Goal: Task Accomplishment & Management: Manage account settings

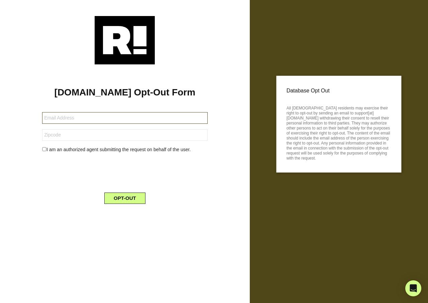
type input "[EMAIL_ADDRESS][DOMAIN_NAME]"
type input "84601"
type input "[EMAIL_ADDRESS][DOMAIN_NAME]"
type input "99645"
type input "[PERSON_NAME][EMAIL_ADDRESS][DOMAIN_NAME]"
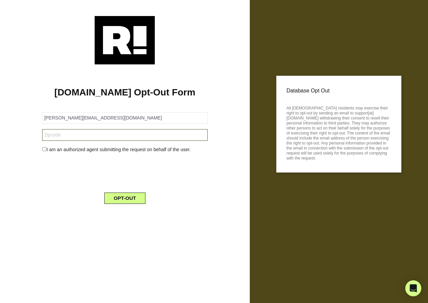
type input "01301"
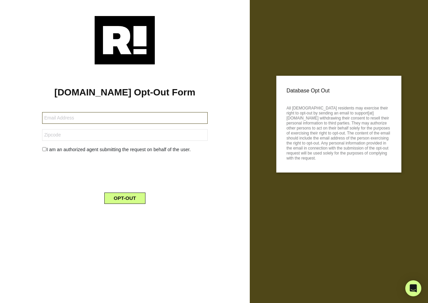
type input "[EMAIL_ADDRESS][DOMAIN_NAME]"
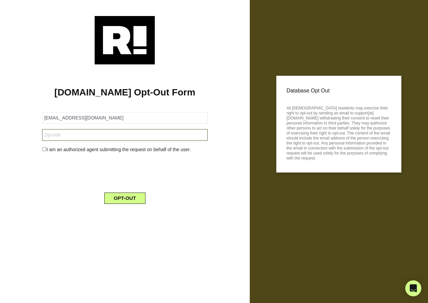
type input "89513"
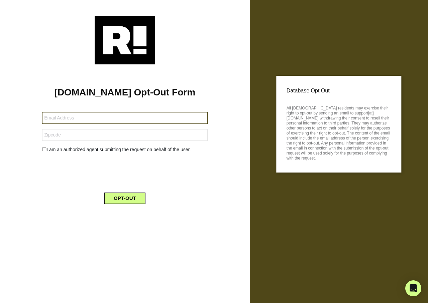
type input "friendswoodremodingllc@hotmail.com"
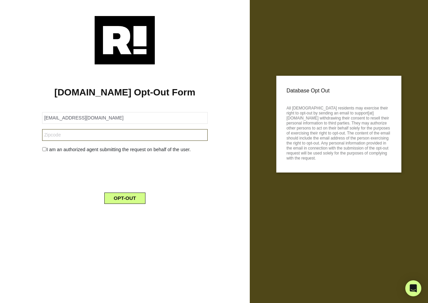
type input "77546"
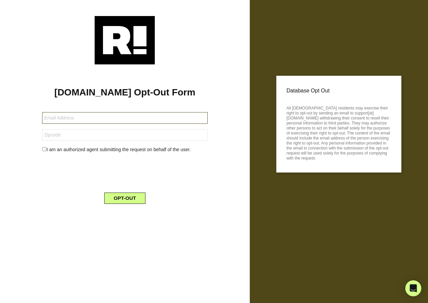
type input "[EMAIL_ADDRESS][DOMAIN_NAME]"
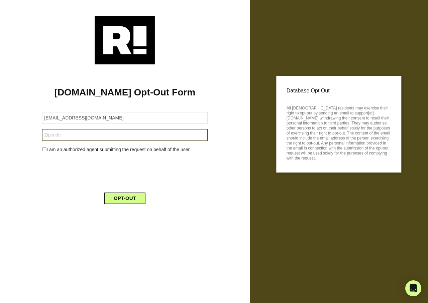
type input "66801"
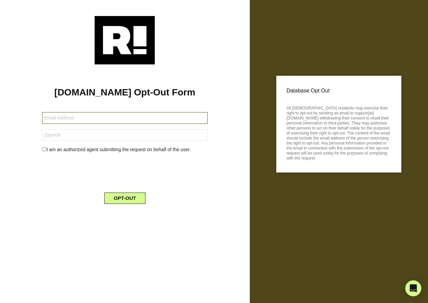
type input "[EMAIL_ADDRESS][DOMAIN_NAME]"
type input "32966"
type input "[EMAIL_ADDRESS][DOMAIN_NAME]"
type input "77389"
type input "[EMAIL_ADDRESS][DOMAIN_NAME]"
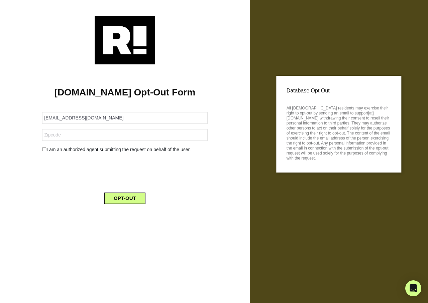
type input "70592"
